Goal: Use online tool/utility: Utilize a website feature to perform a specific function

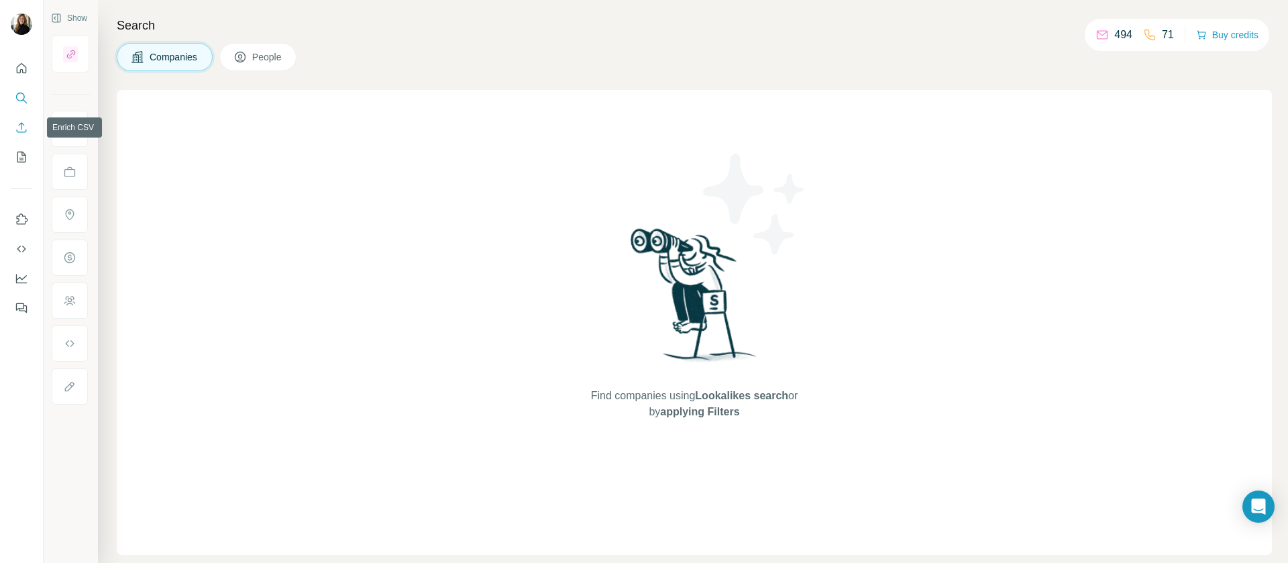
click at [19, 127] on icon "Enrich CSV" at bounding box center [21, 127] width 13 height 13
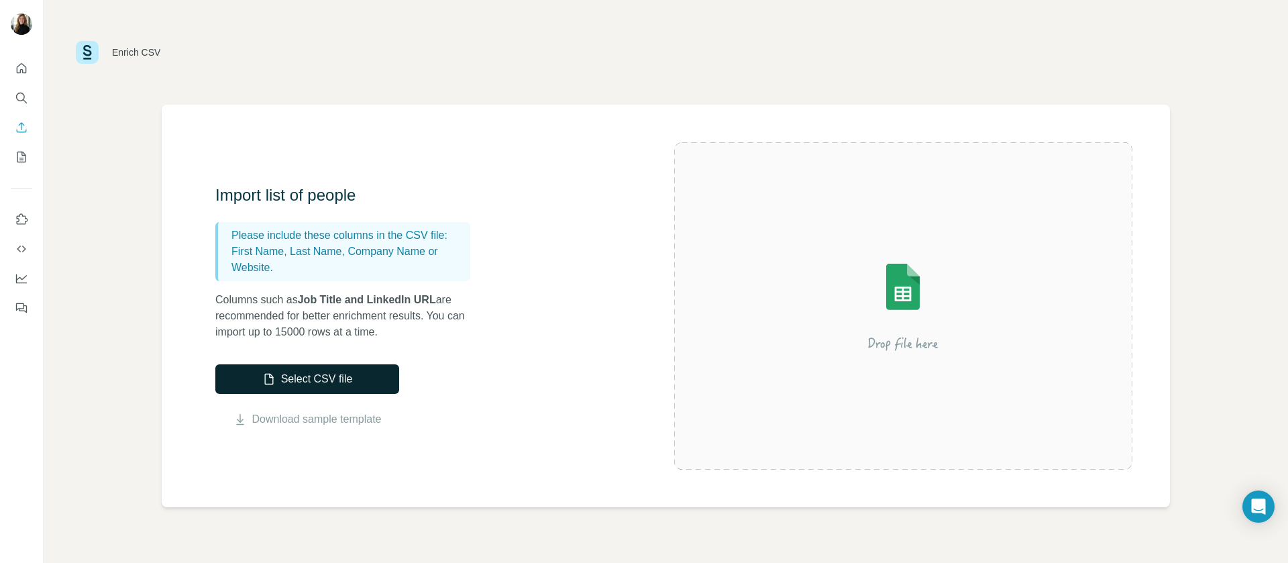
click at [356, 378] on button "Select CSV file" at bounding box center [307, 379] width 184 height 30
click at [337, 374] on button "Select CSV file" at bounding box center [307, 379] width 184 height 30
click at [337, 381] on button "Select CSV file" at bounding box center [307, 379] width 184 height 30
click at [327, 370] on button "Select CSV file" at bounding box center [307, 379] width 184 height 30
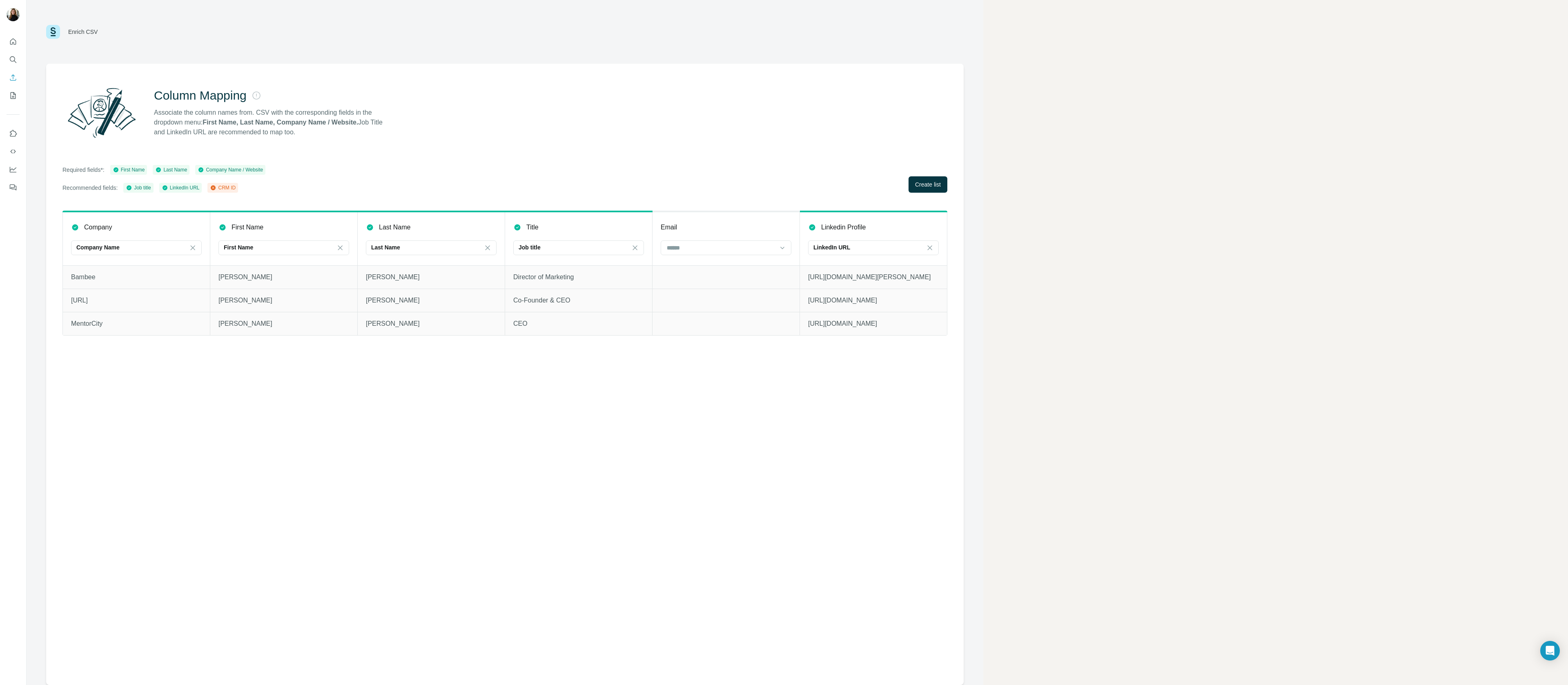
click at [181, 113] on p "Associate the column names from. CSV with the corresponding fields in the dropd…" at bounding box center [272, 122] width 236 height 29
drag, startPoint x: 181, startPoint y: 113, endPoint x: 295, endPoint y: 133, distance: 115.7
click at [295, 133] on p "Associate the column names from. CSV with the corresponding fields in the dropd…" at bounding box center [272, 122] width 236 height 29
click at [783, 248] on div at bounding box center [726, 248] width 131 height 15
click at [721, 271] on div "Company website" at bounding box center [729, 266] width 117 height 8
